Goal: Transaction & Acquisition: Purchase product/service

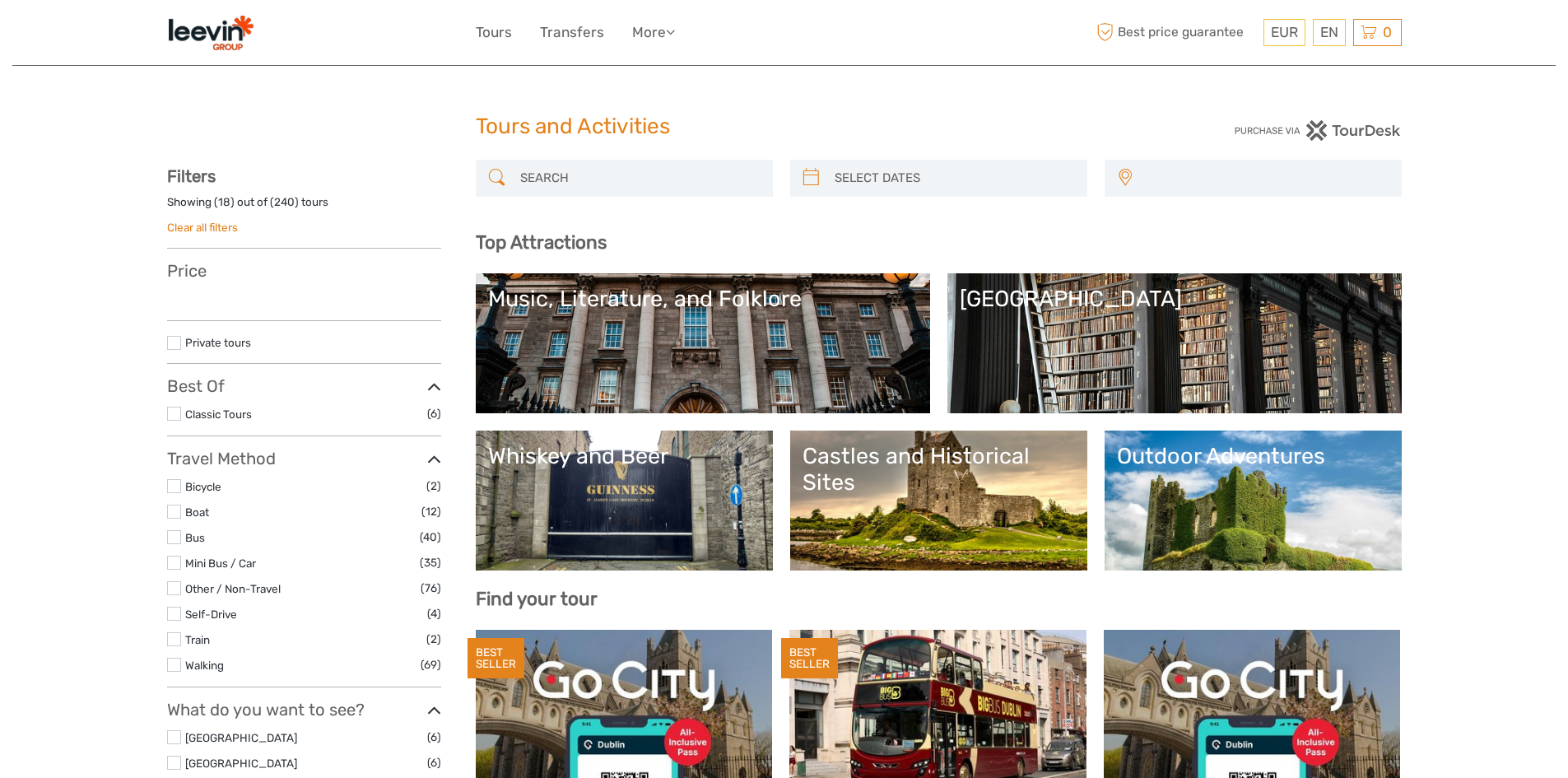
select select
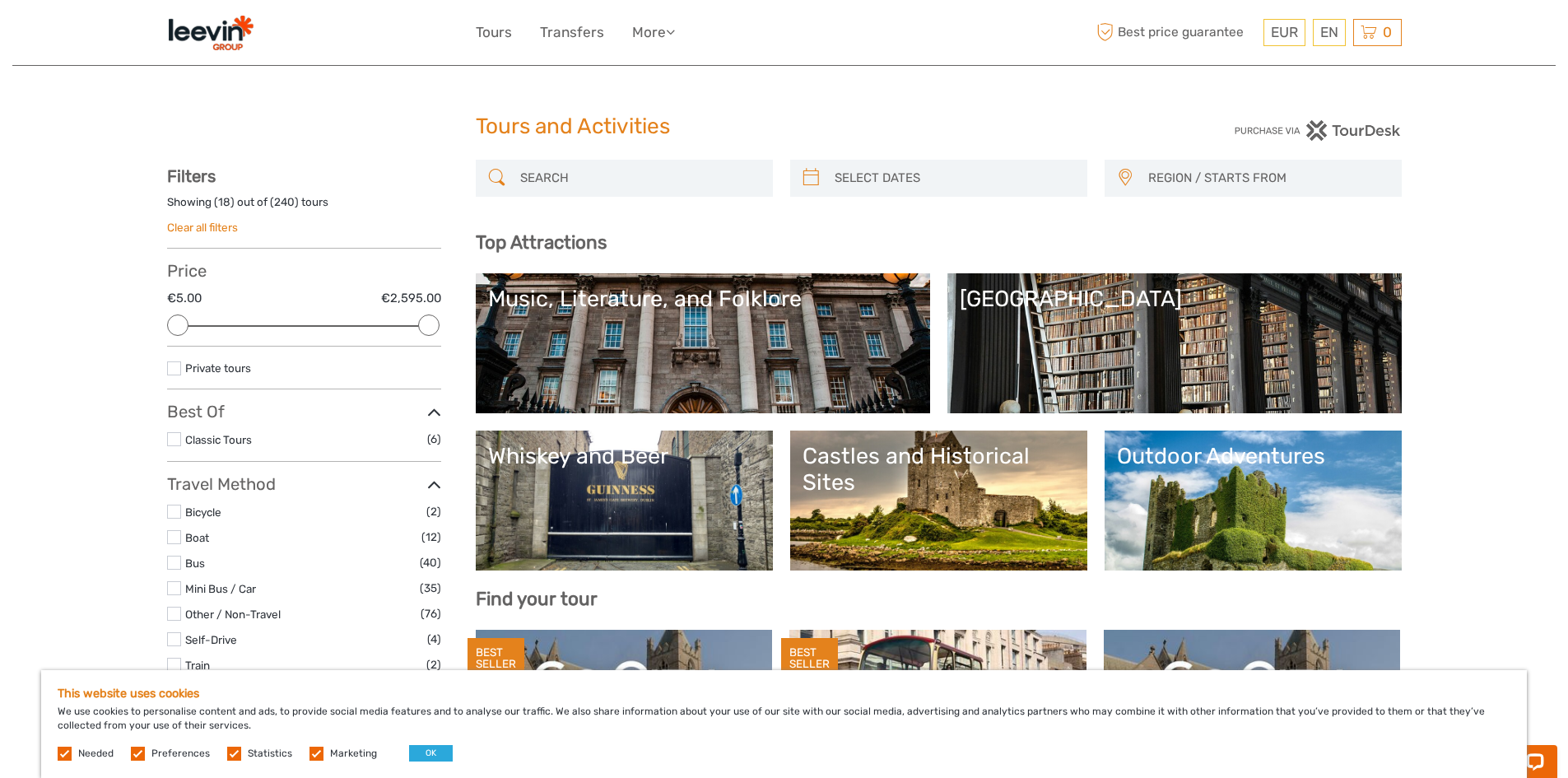
click at [224, 24] on img at bounding box center [210, 32] width 87 height 40
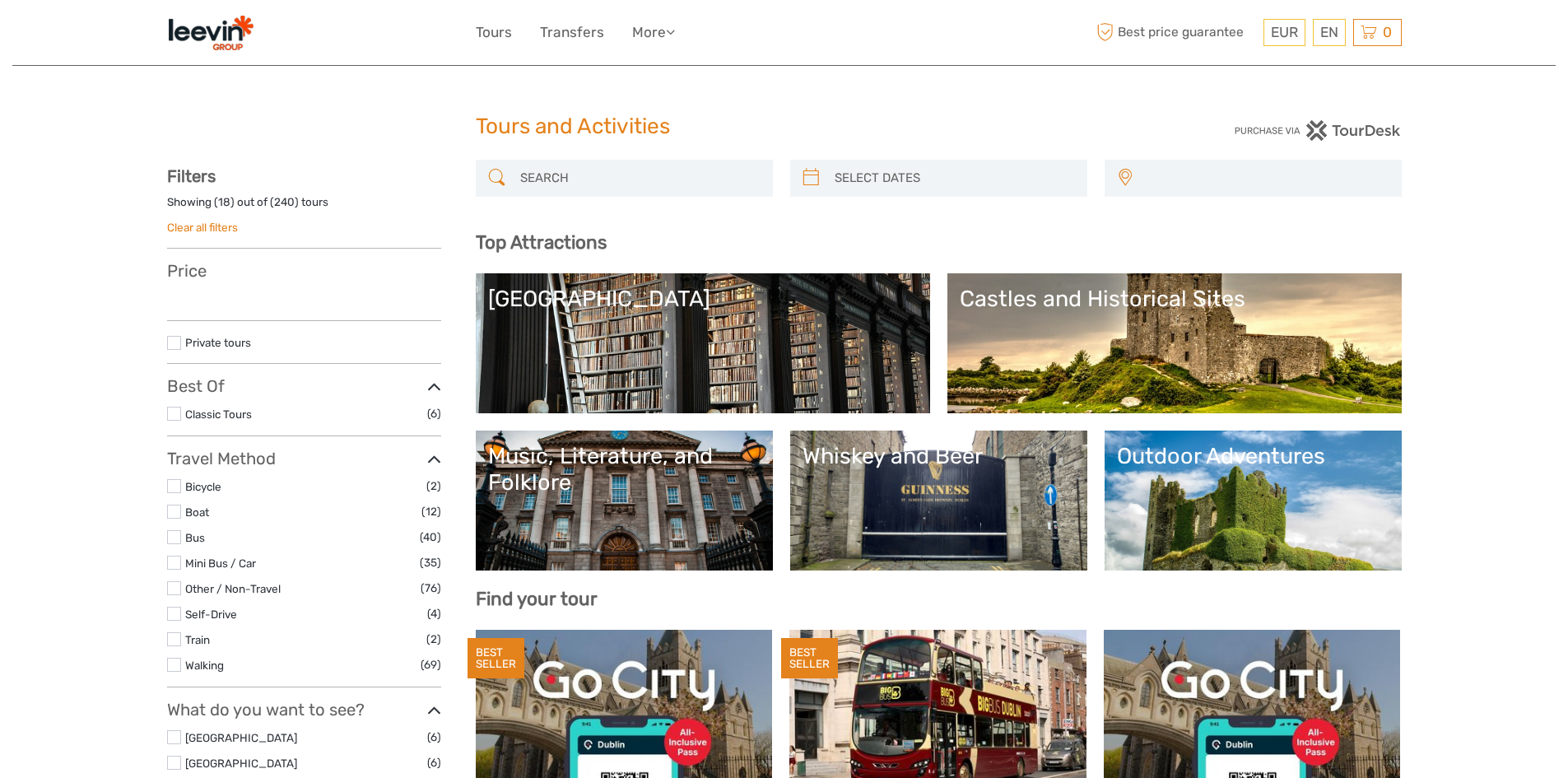
select select
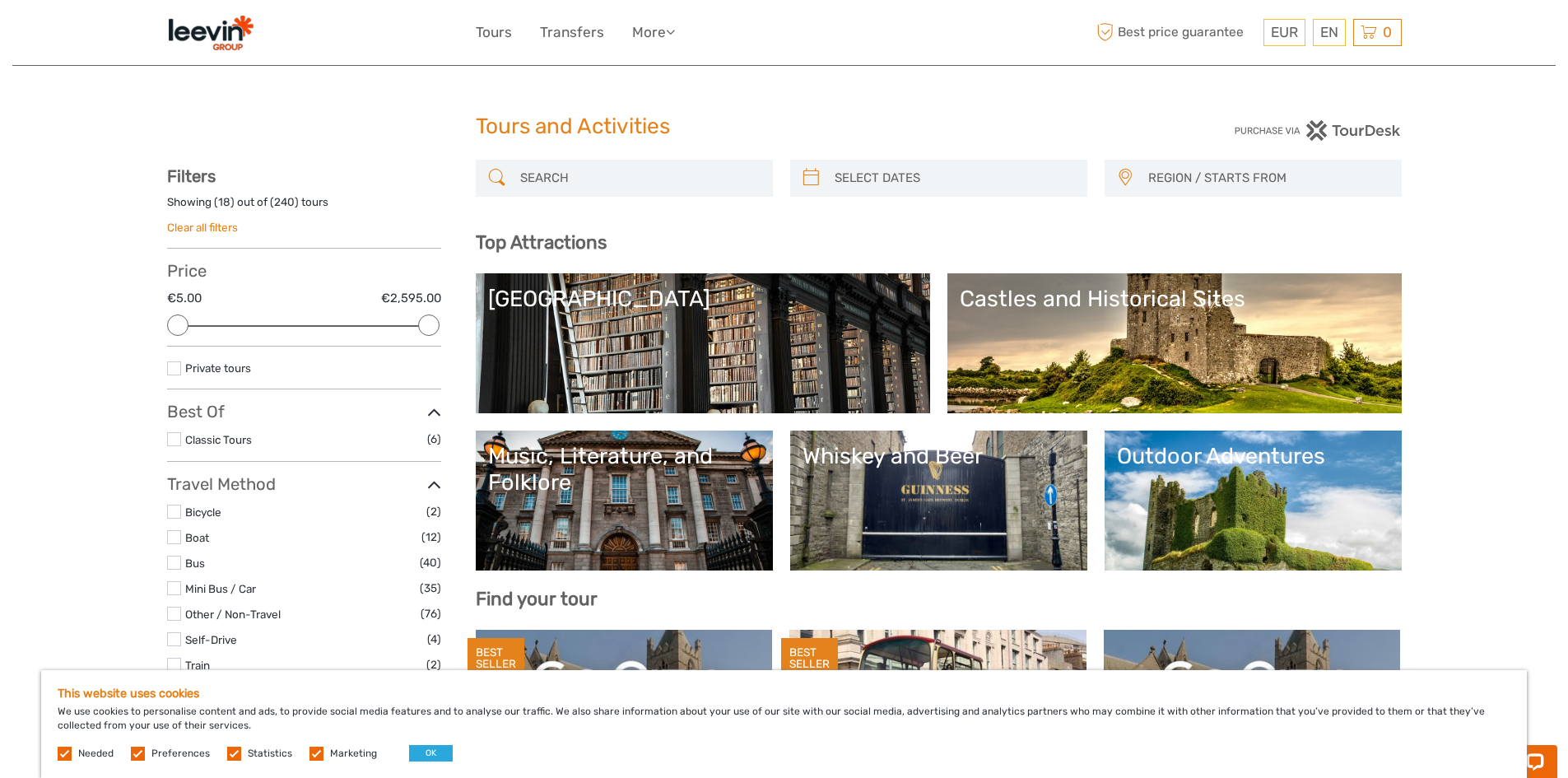
click at [661, 290] on div "[GEOGRAPHIC_DATA]" at bounding box center [703, 299] width 429 height 27
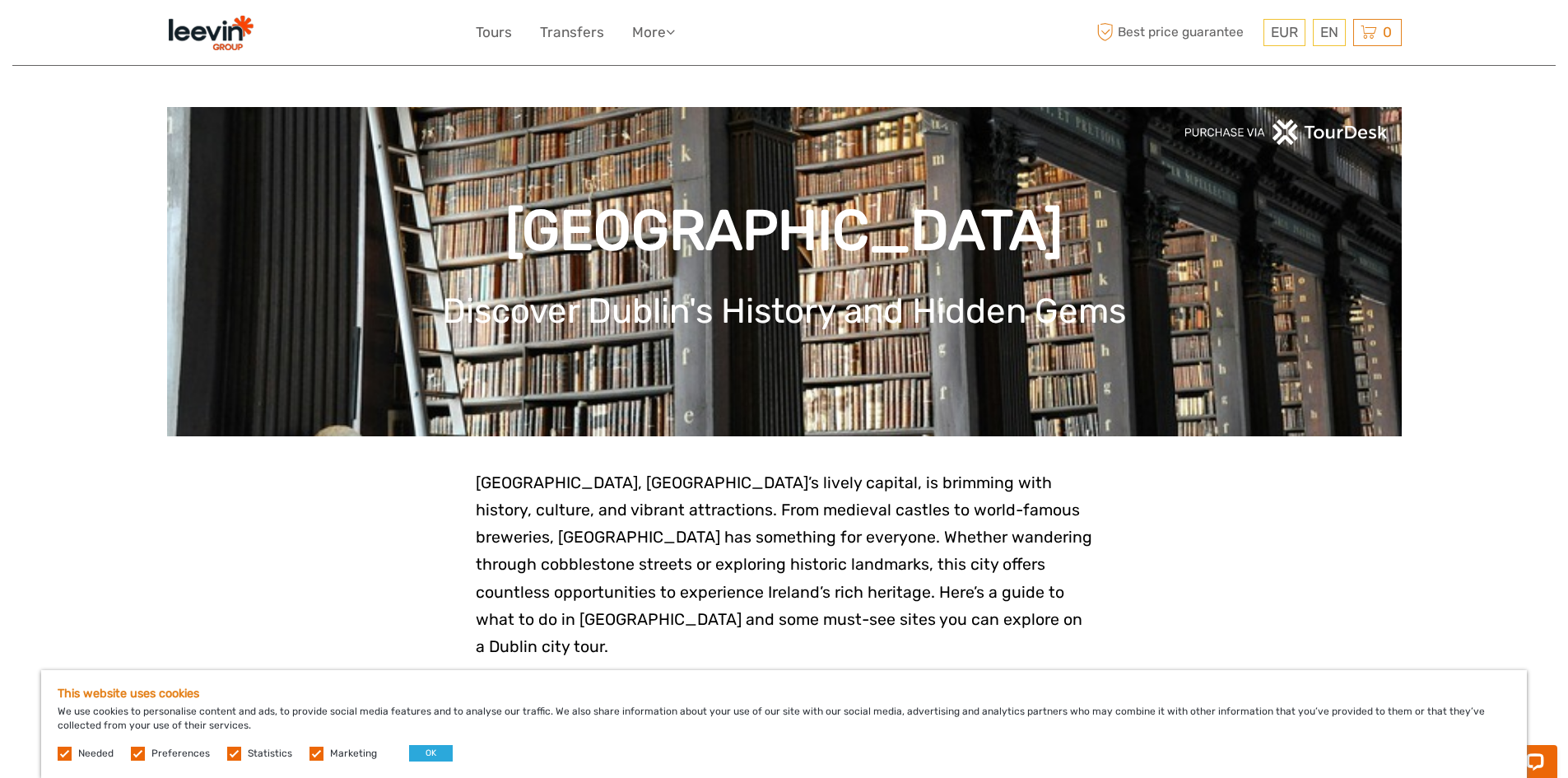
click at [226, 31] on img at bounding box center [210, 32] width 87 height 40
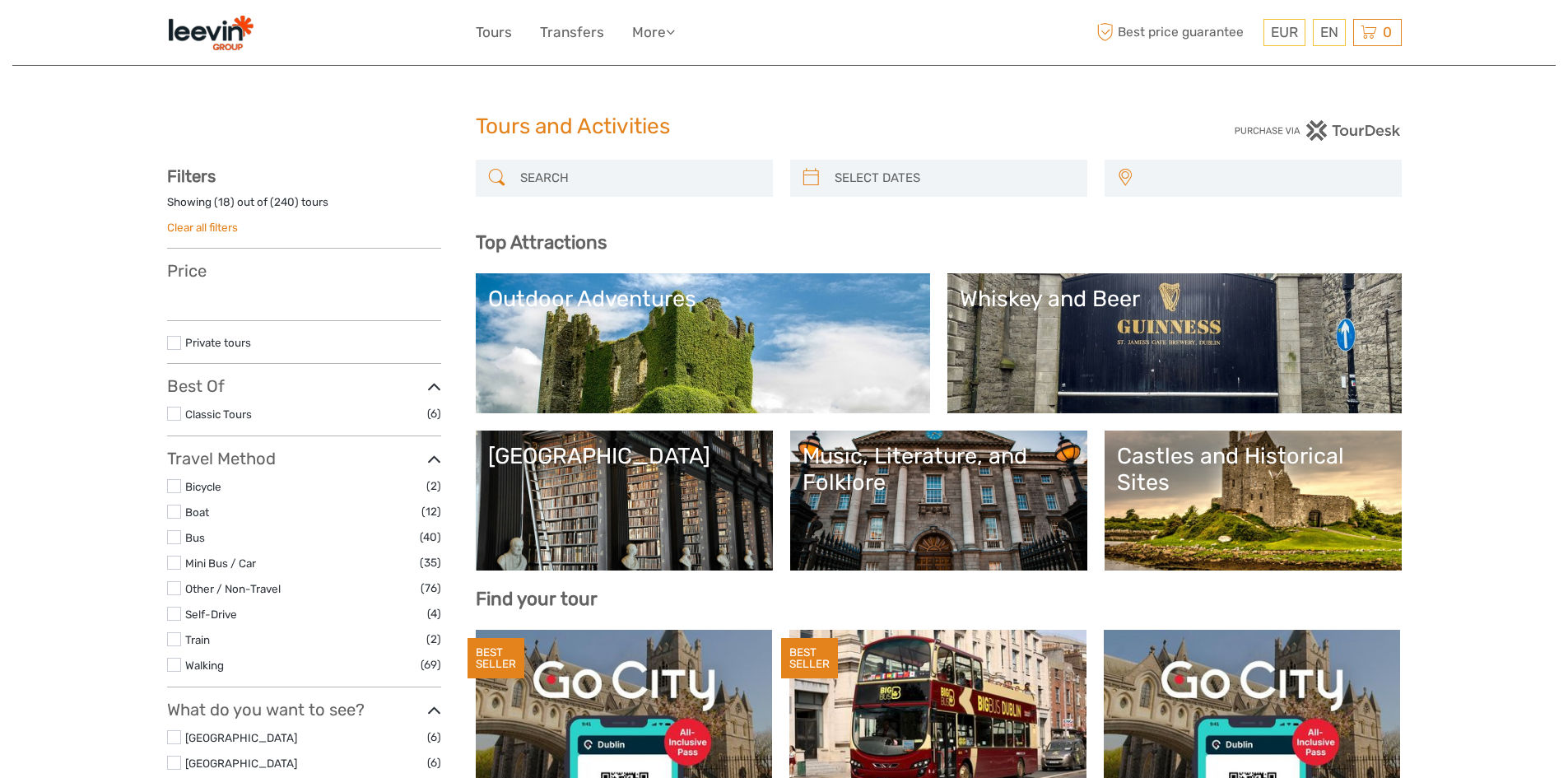
select select
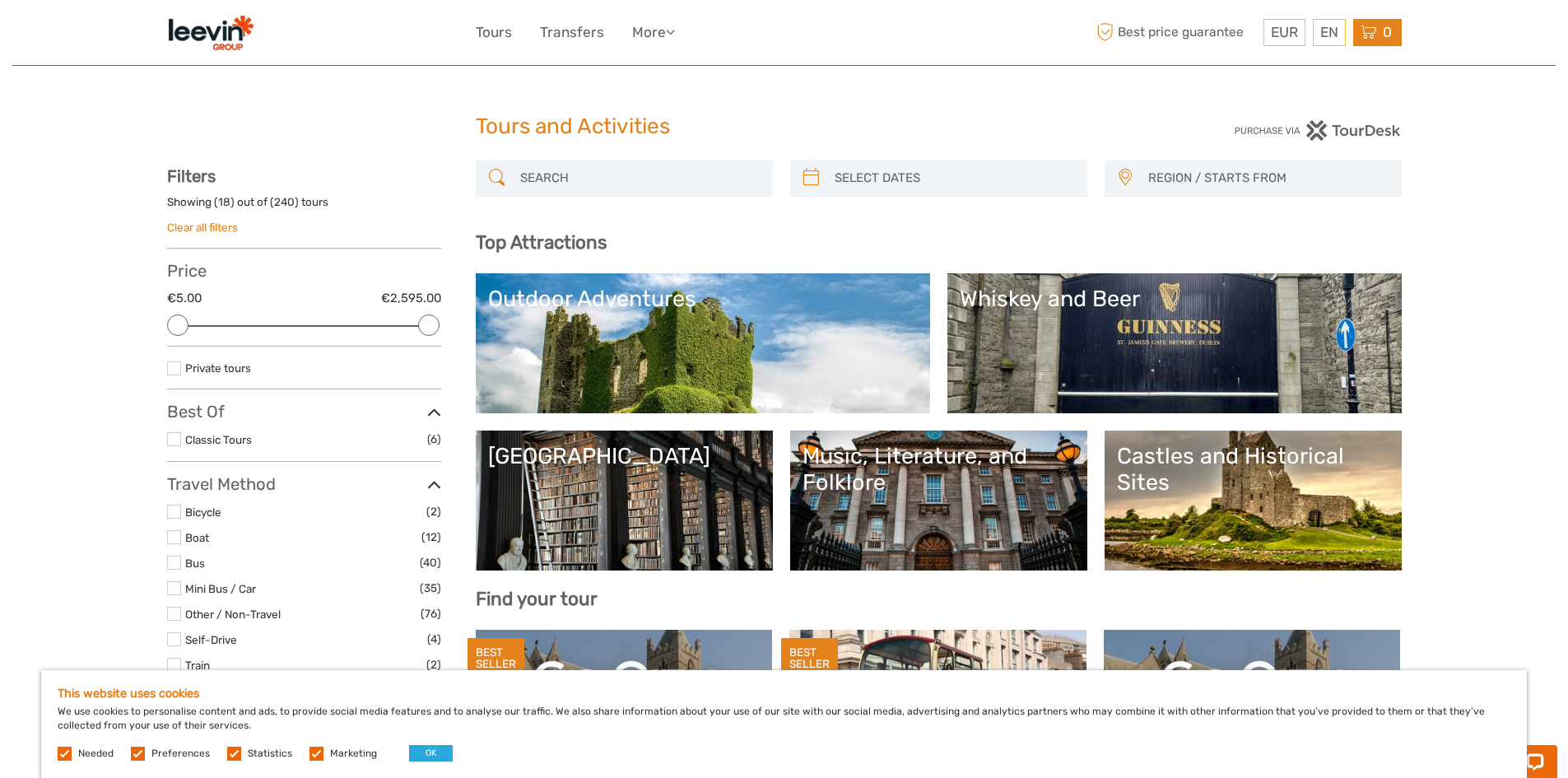
click at [1392, 38] on span "0" at bounding box center [1388, 32] width 14 height 17
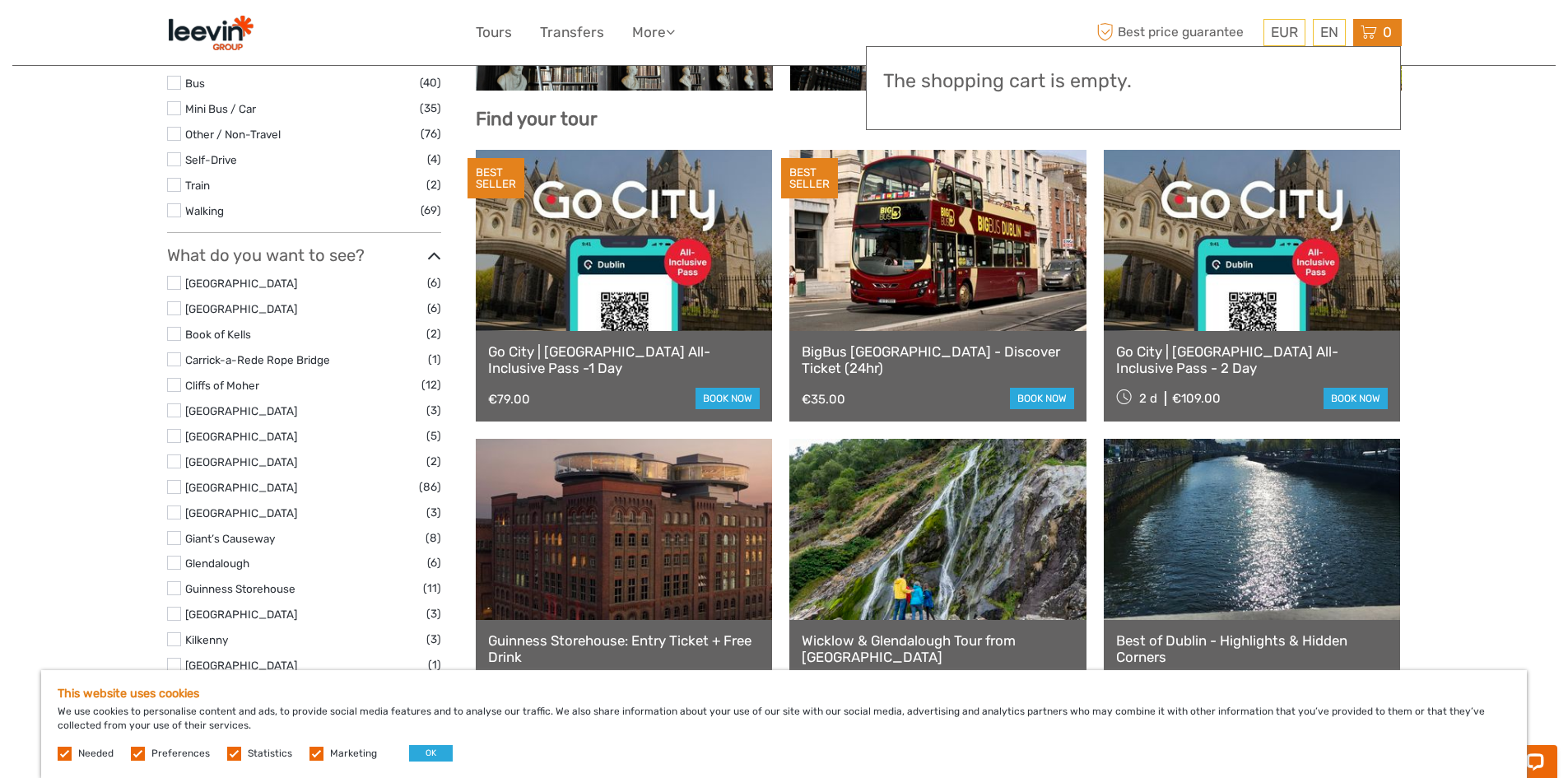
scroll to position [494, 0]
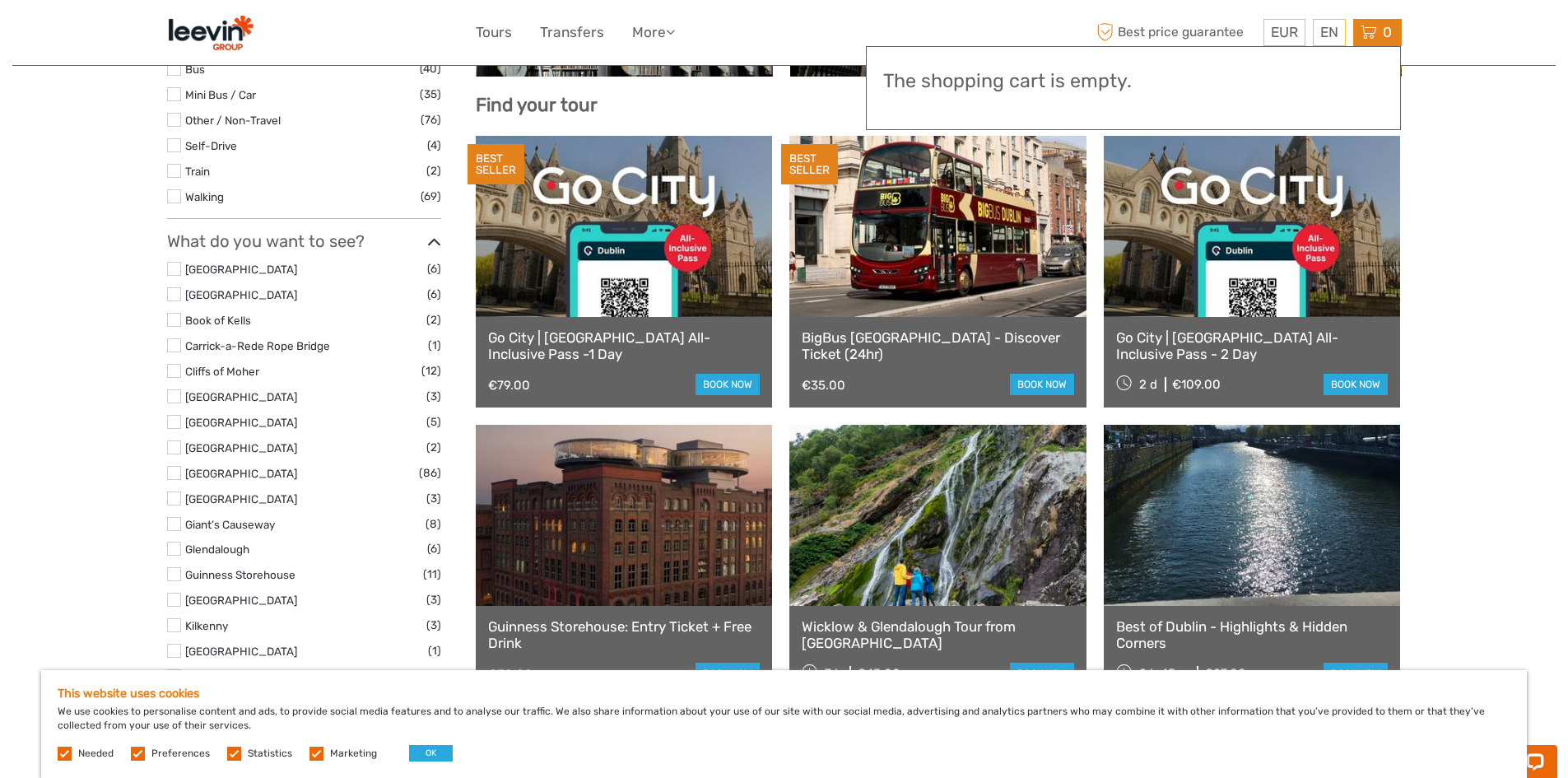
click at [1439, 378] on div "Tours and Activities Tours and Activities REGION / STARTS FROM Dublin Ireland D…" at bounding box center [784, 783] width 1543 height 2556
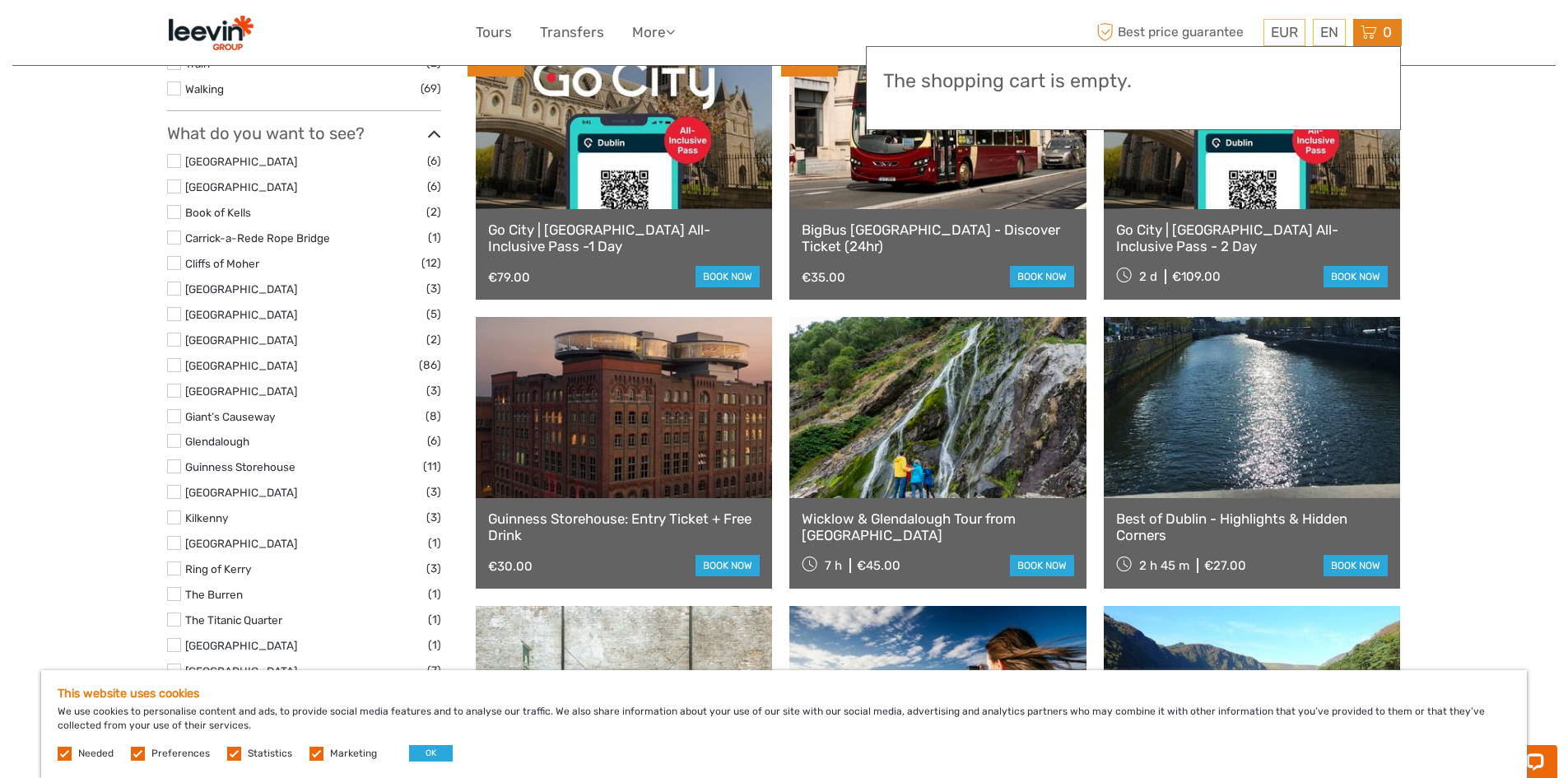
scroll to position [658, 0]
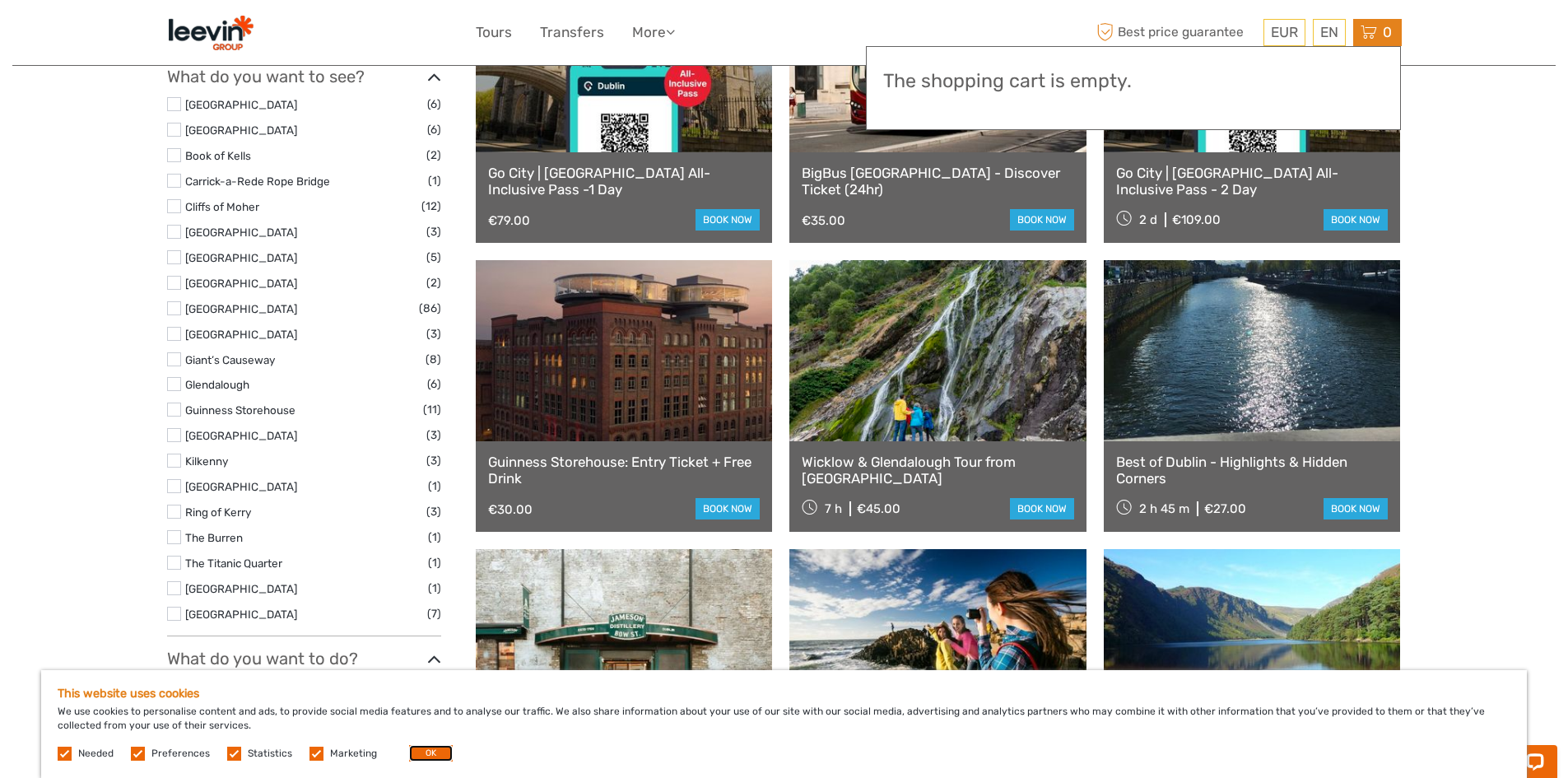
click at [435, 758] on button "OK" at bounding box center [430, 752] width 43 height 17
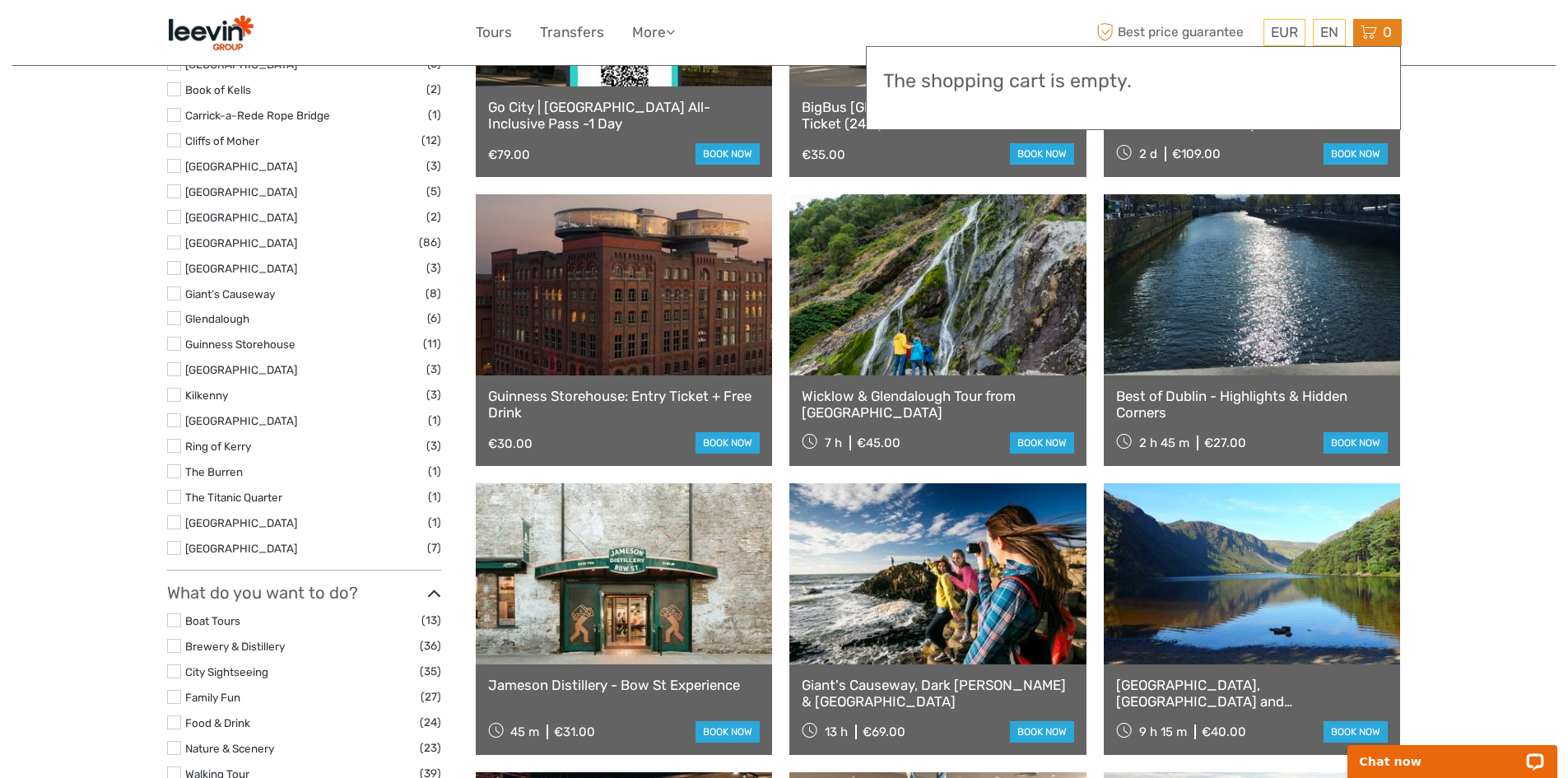
scroll to position [823, 0]
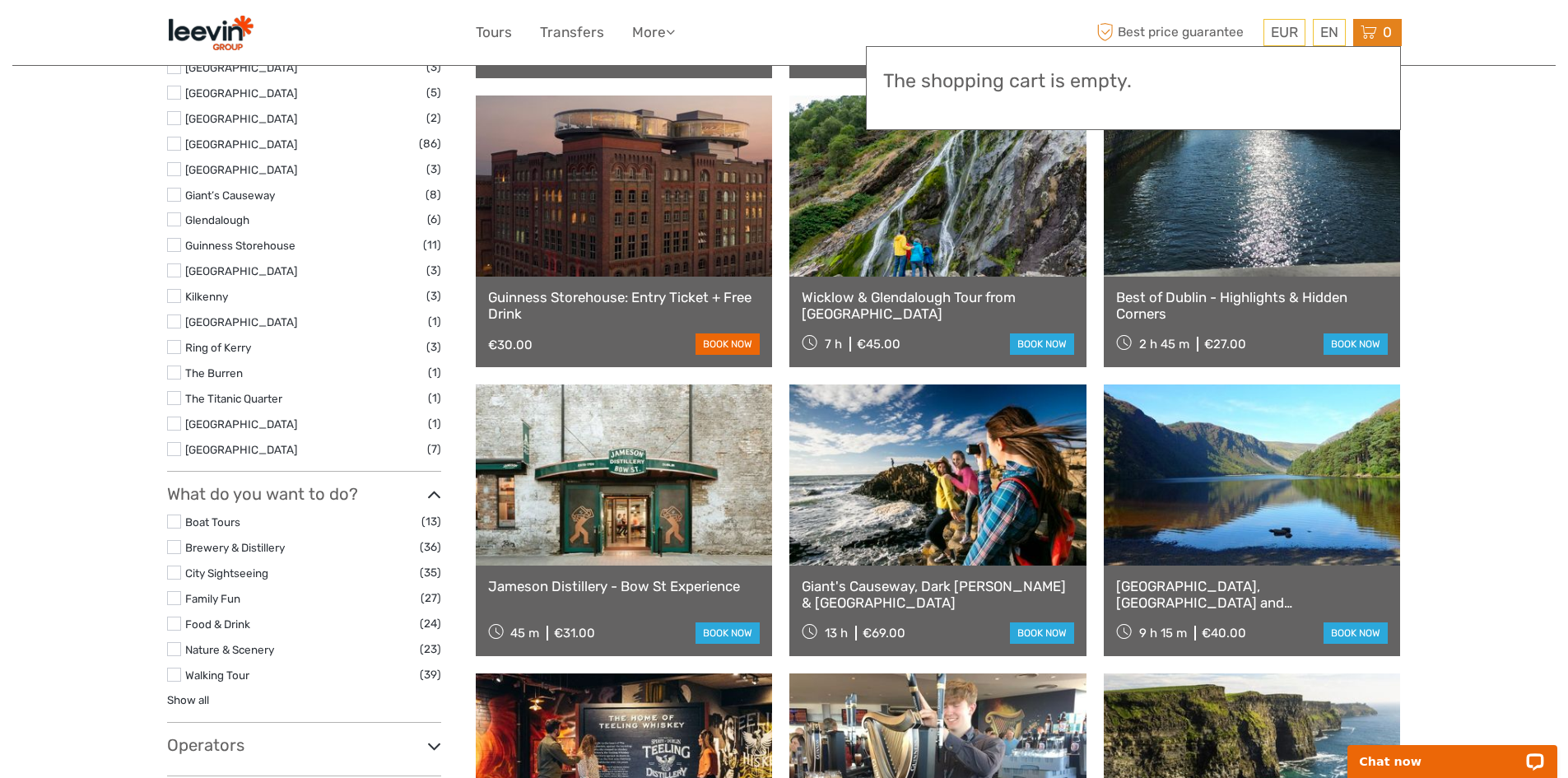
click at [734, 349] on link "book now" at bounding box center [728, 344] width 64 height 21
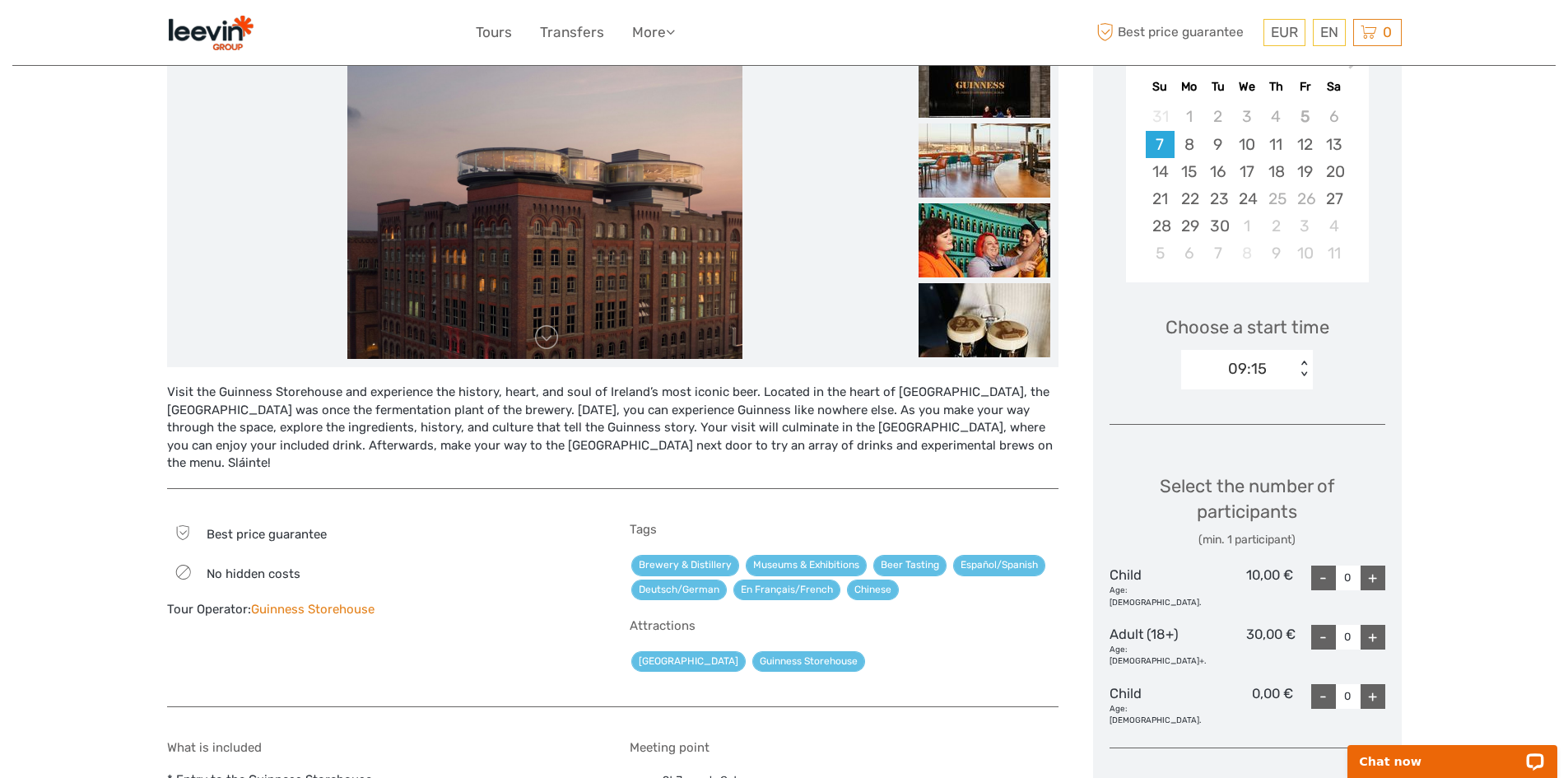
scroll to position [329, 0]
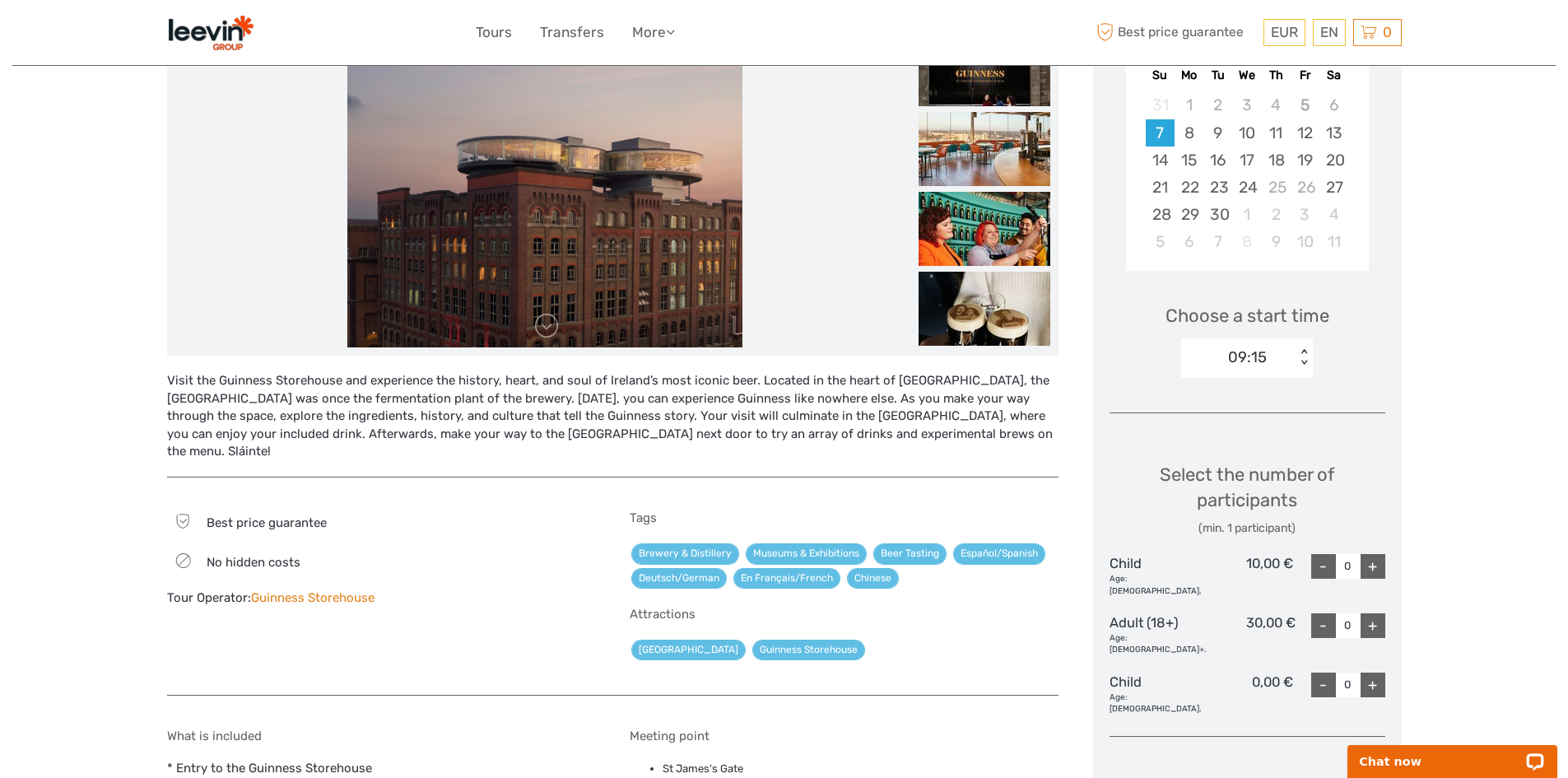
click at [1380, 613] on div "+" at bounding box center [1373, 625] width 25 height 25
type input "1"
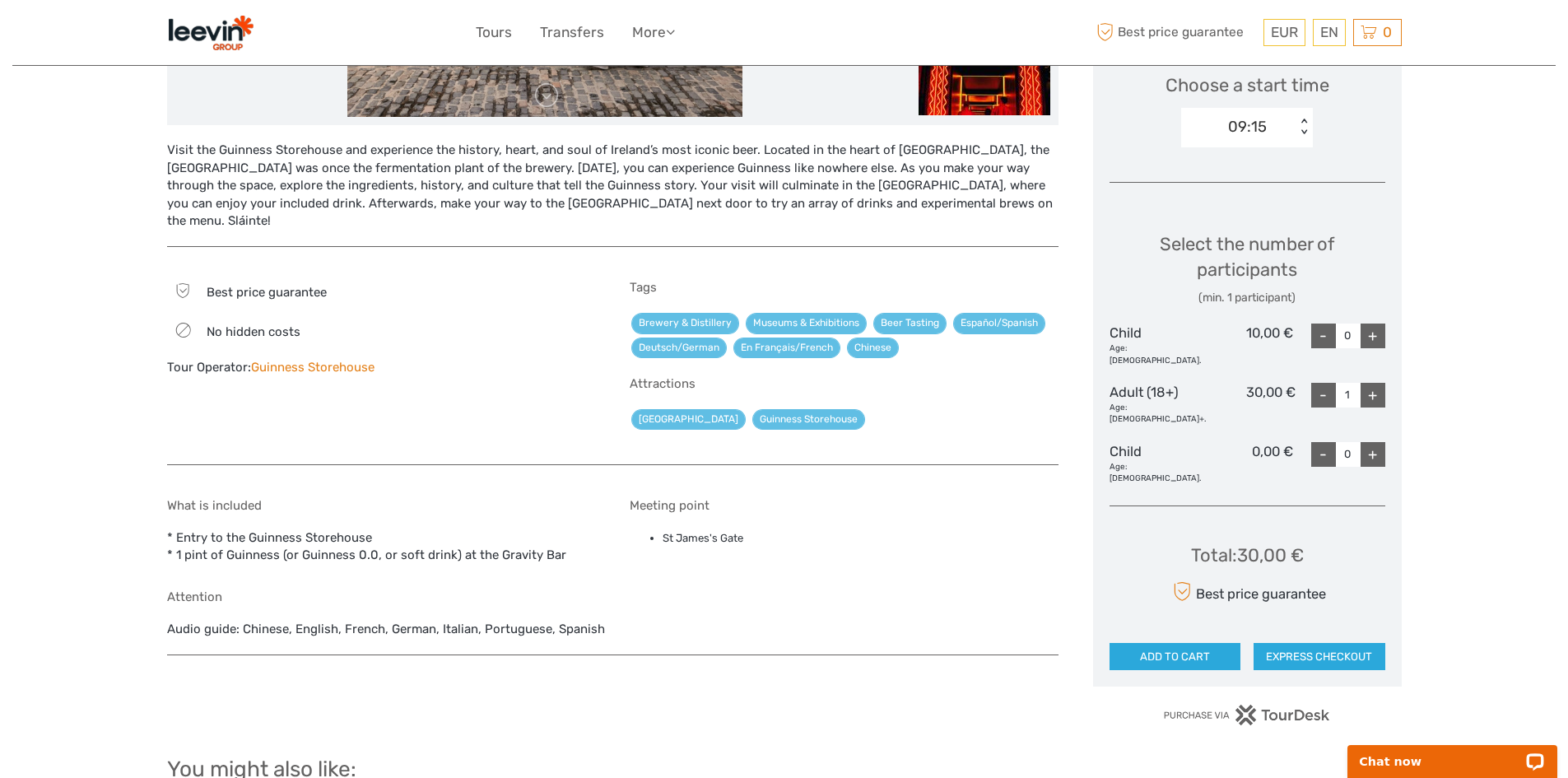
scroll to position [658, 0]
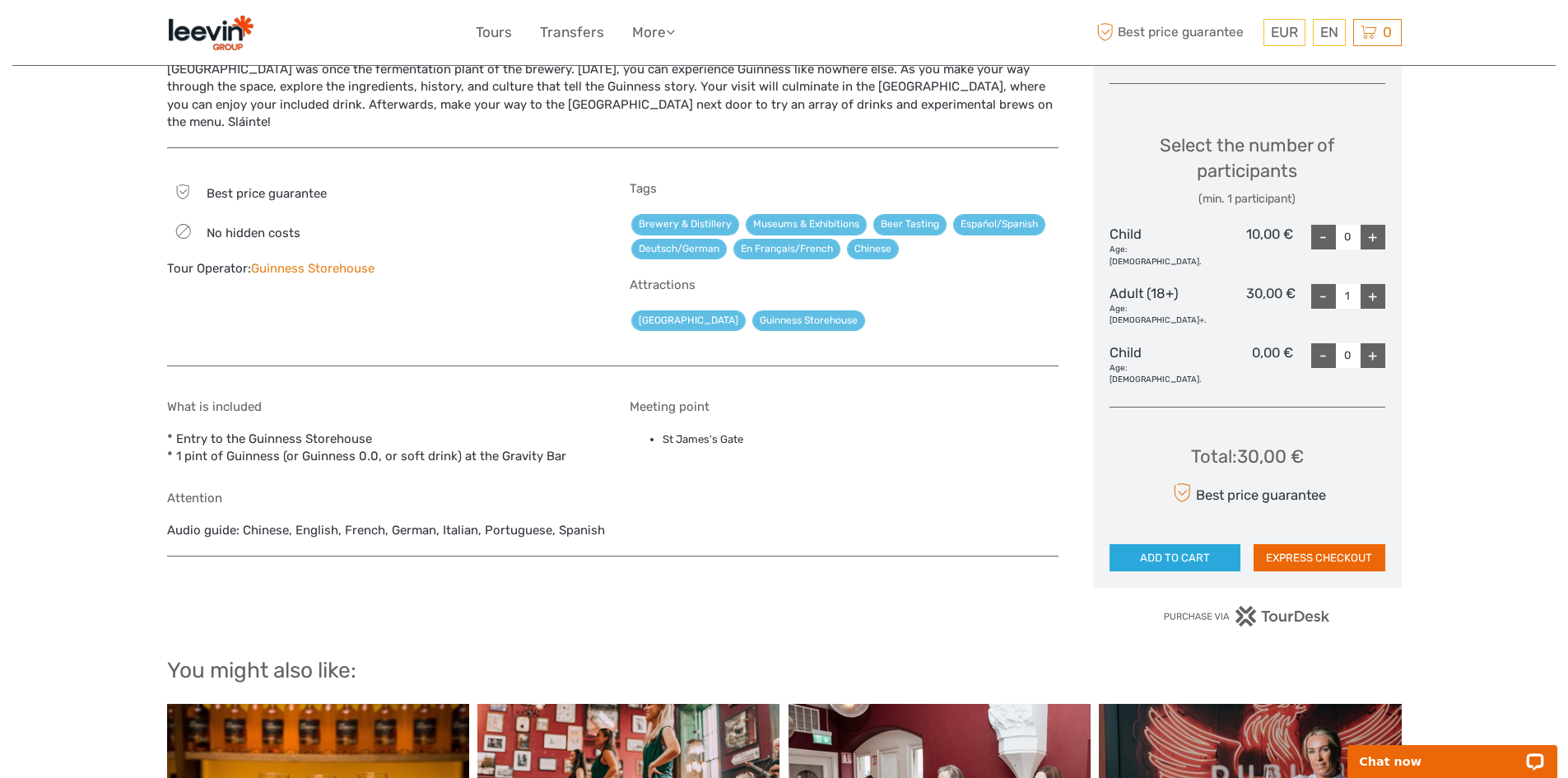
click at [1266, 544] on button "EXPRESS CHECKOUT" at bounding box center [1320, 558] width 131 height 28
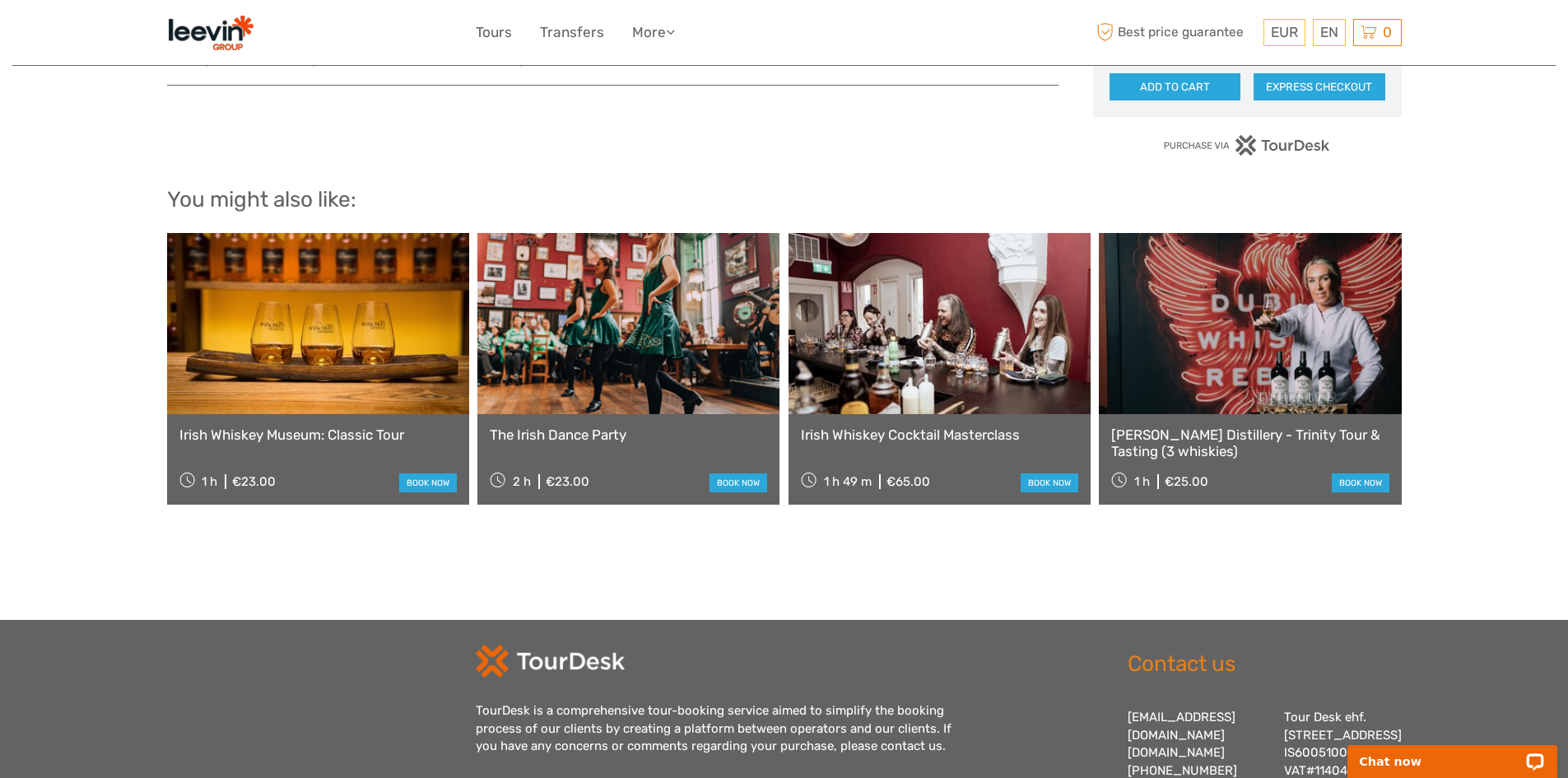
scroll to position [1152, 0]
